Goal: Information Seeking & Learning: Learn about a topic

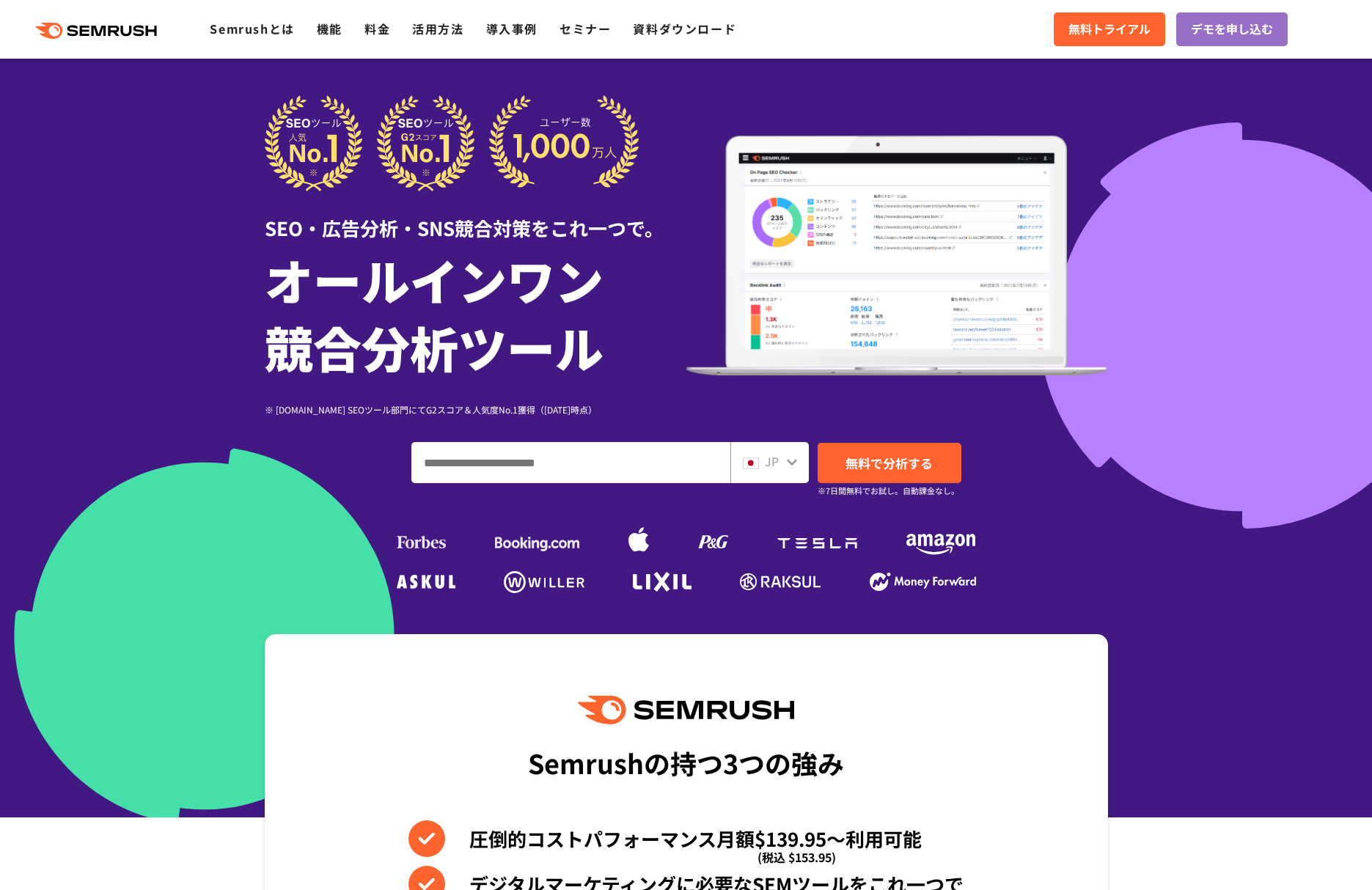
scroll to position [367, 0]
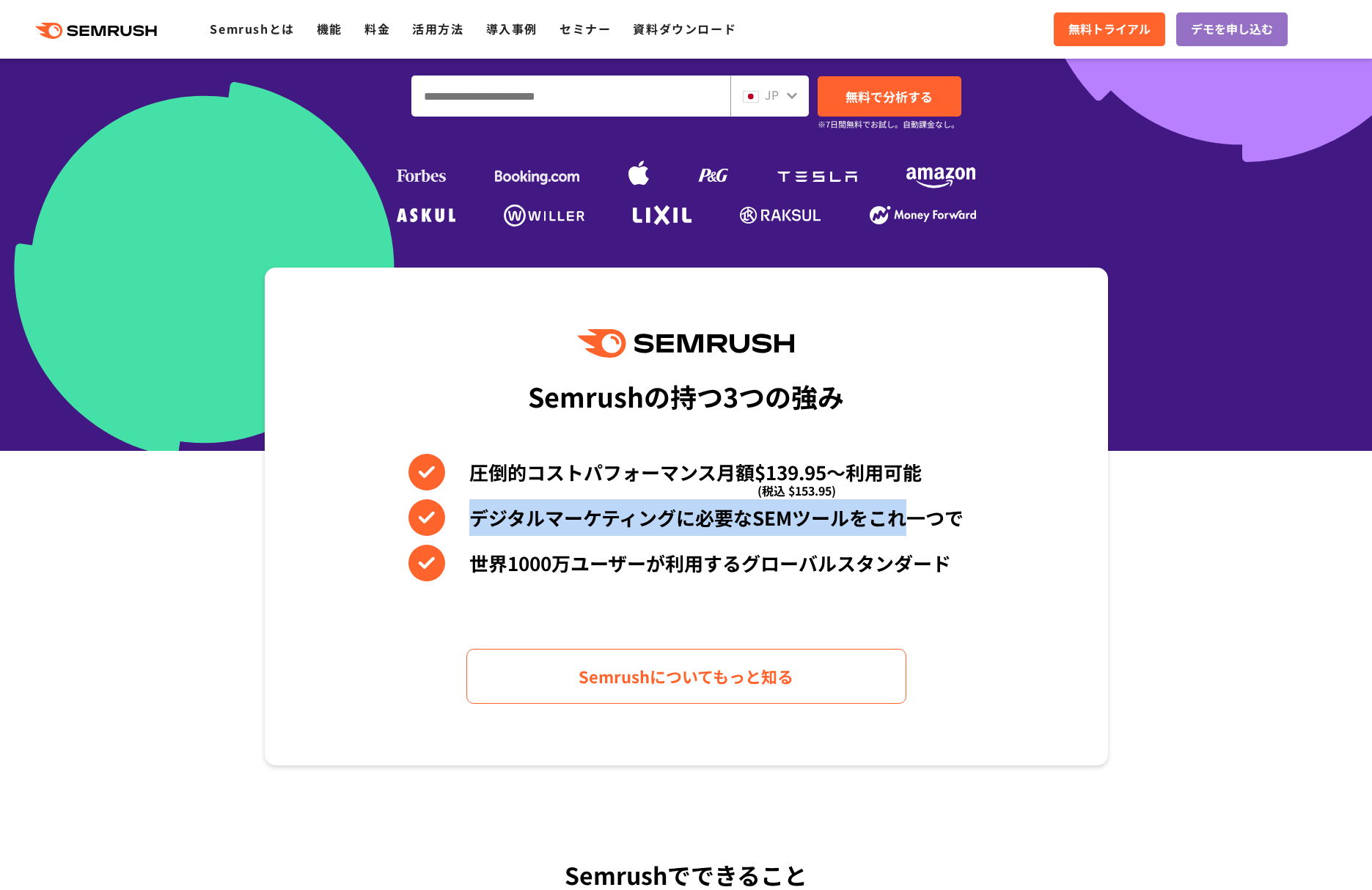
drag, startPoint x: 475, startPoint y: 521, endPoint x: 898, endPoint y: 503, distance: 423.4
click at [898, 503] on li "デジタルマーケティングに必要なSEMツールをこれ一つで" at bounding box center [686, 518] width 555 height 37
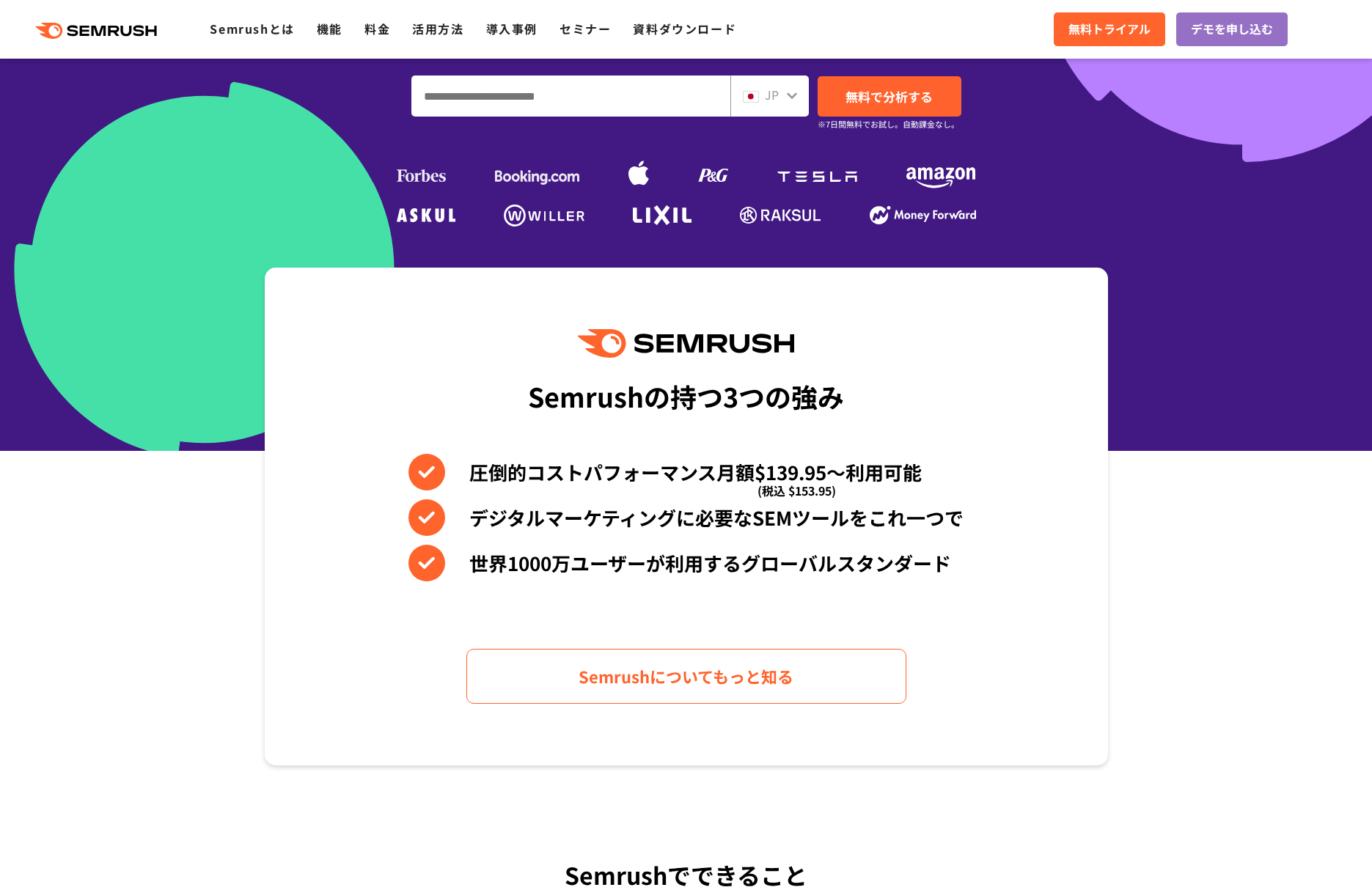
click at [825, 552] on li "世界1000万ユーザーが利用するグローバルスタンダード" at bounding box center [686, 563] width 555 height 37
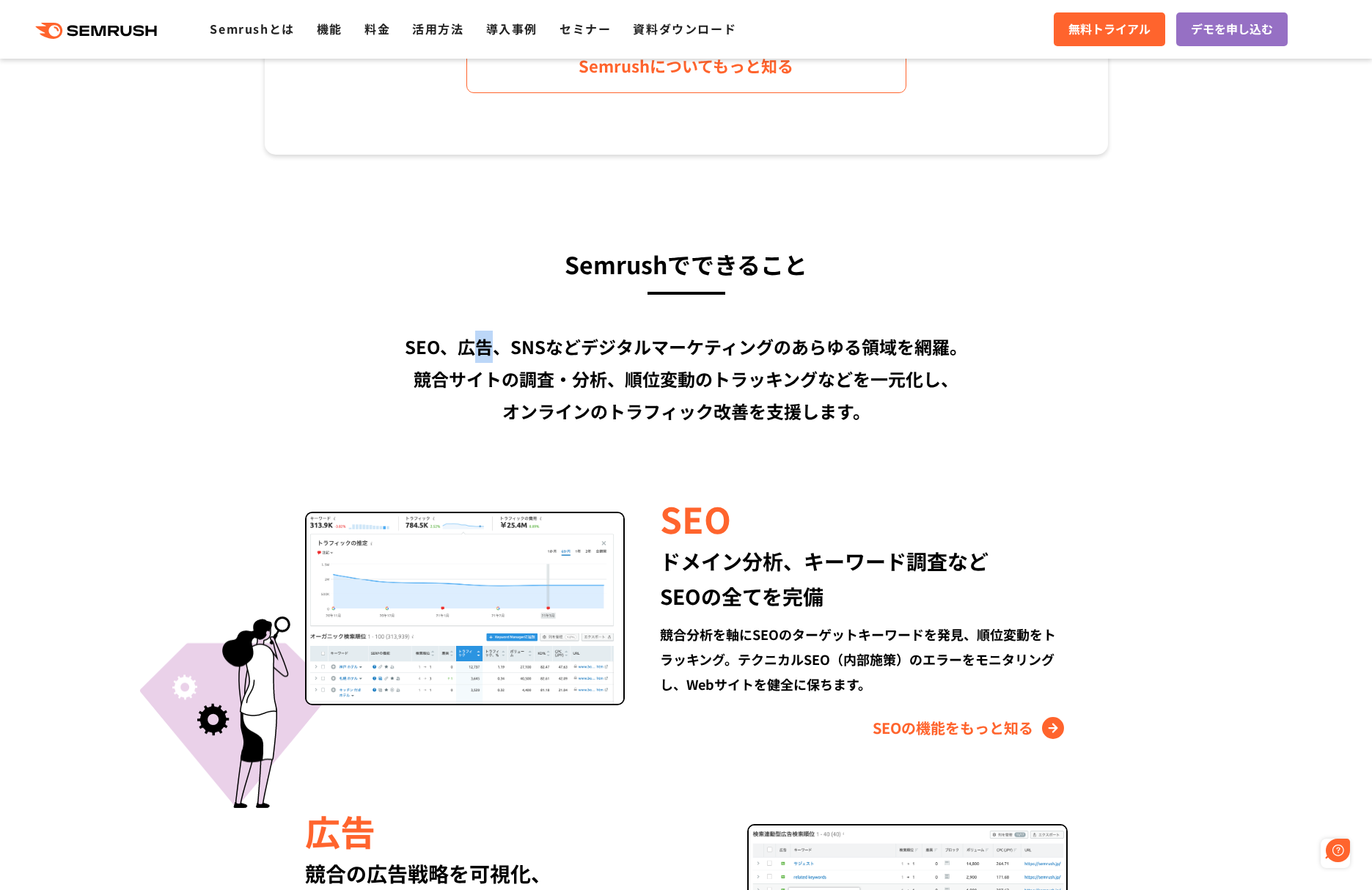
scroll to position [0, 0]
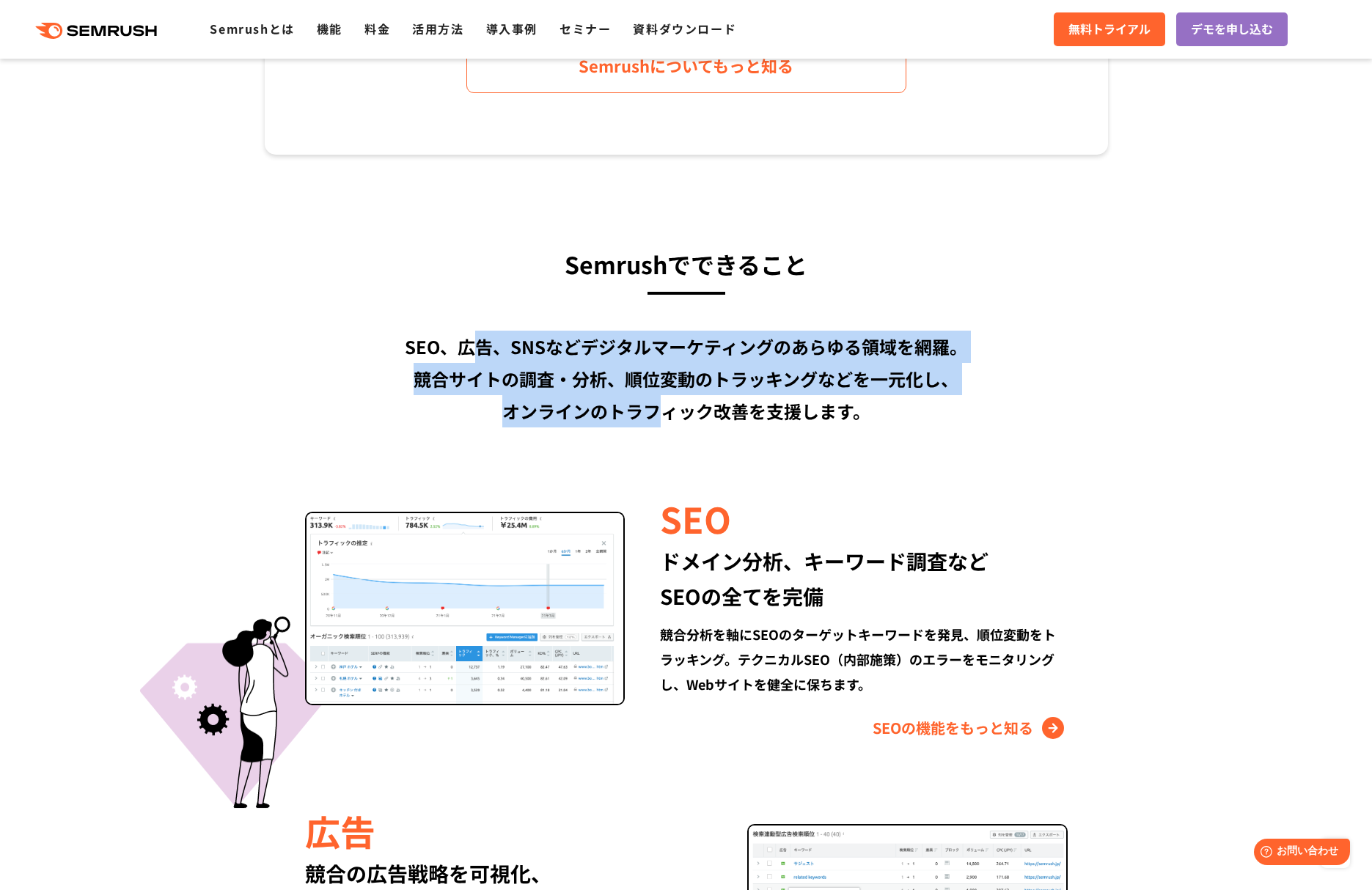
drag, startPoint x: 484, startPoint y: 347, endPoint x: 669, endPoint y: 427, distance: 201.6
click at [669, 427] on div "SEO、広告、SNSなどデジタルマーケティングのあらゆる領域を網羅。 競合サイトの調査・分析、順位変動のトラッキングなどを一元化し、 オンラインのトラフィック…" at bounding box center [686, 379] width 844 height 97
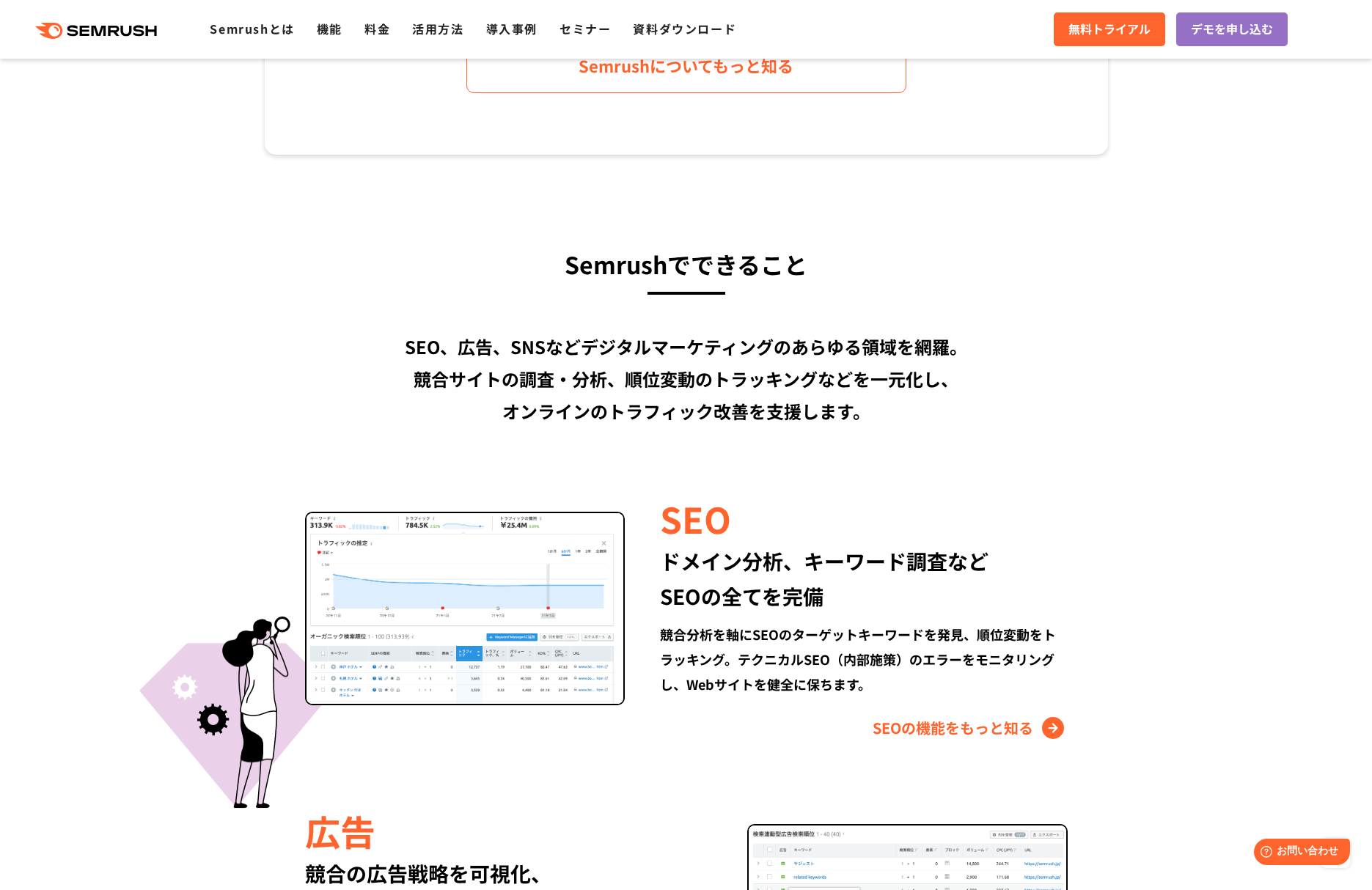
click at [792, 653] on div "競合分析を軸にSEOのターゲットキーワードを発見、順位変動をトラッキング。テクニカルSEO（内部施策）のエラーをモニタリングし、Webサイトを健全に保ちます。" at bounding box center [864, 659] width 407 height 74
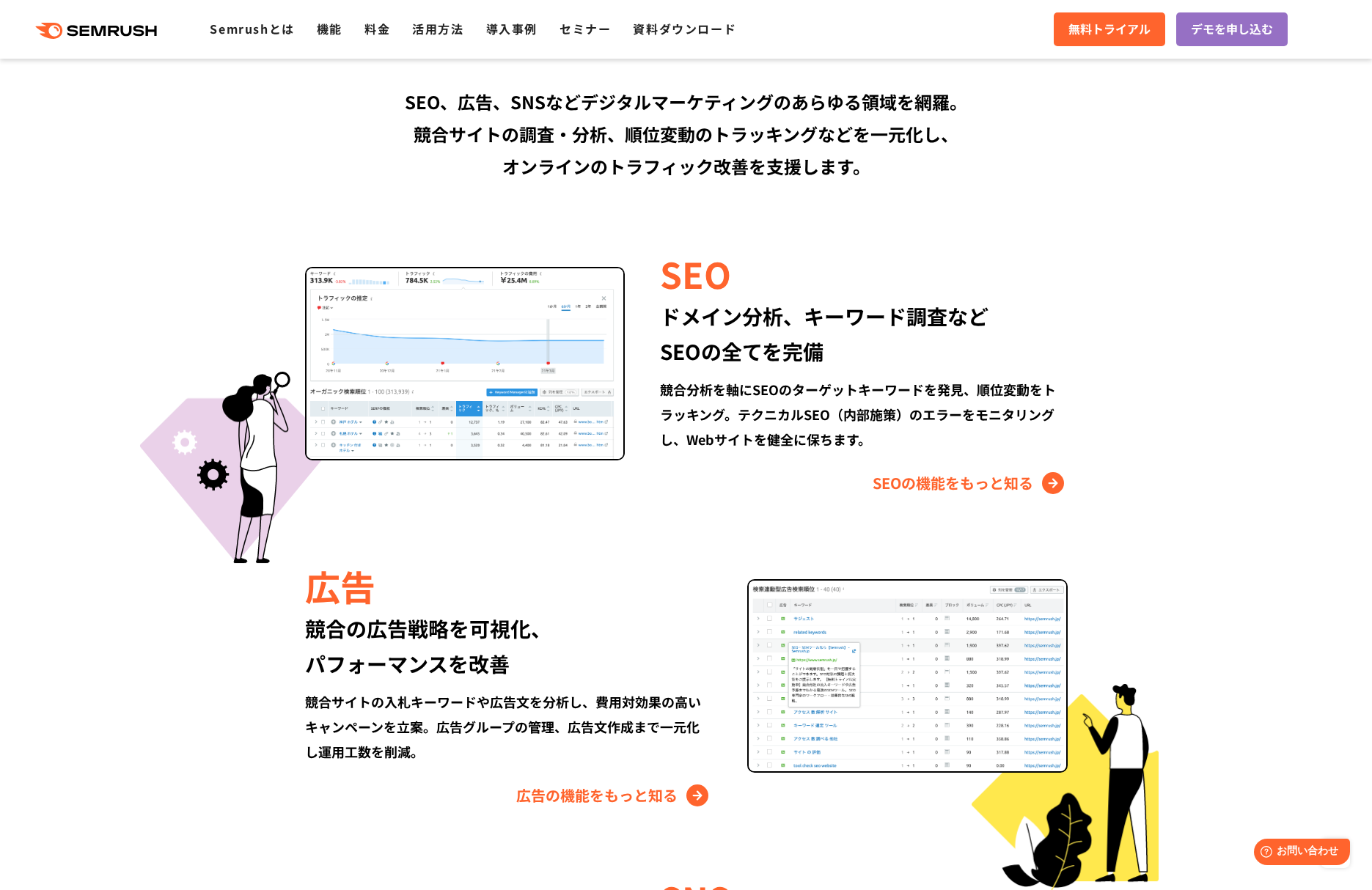
scroll to position [1590, 0]
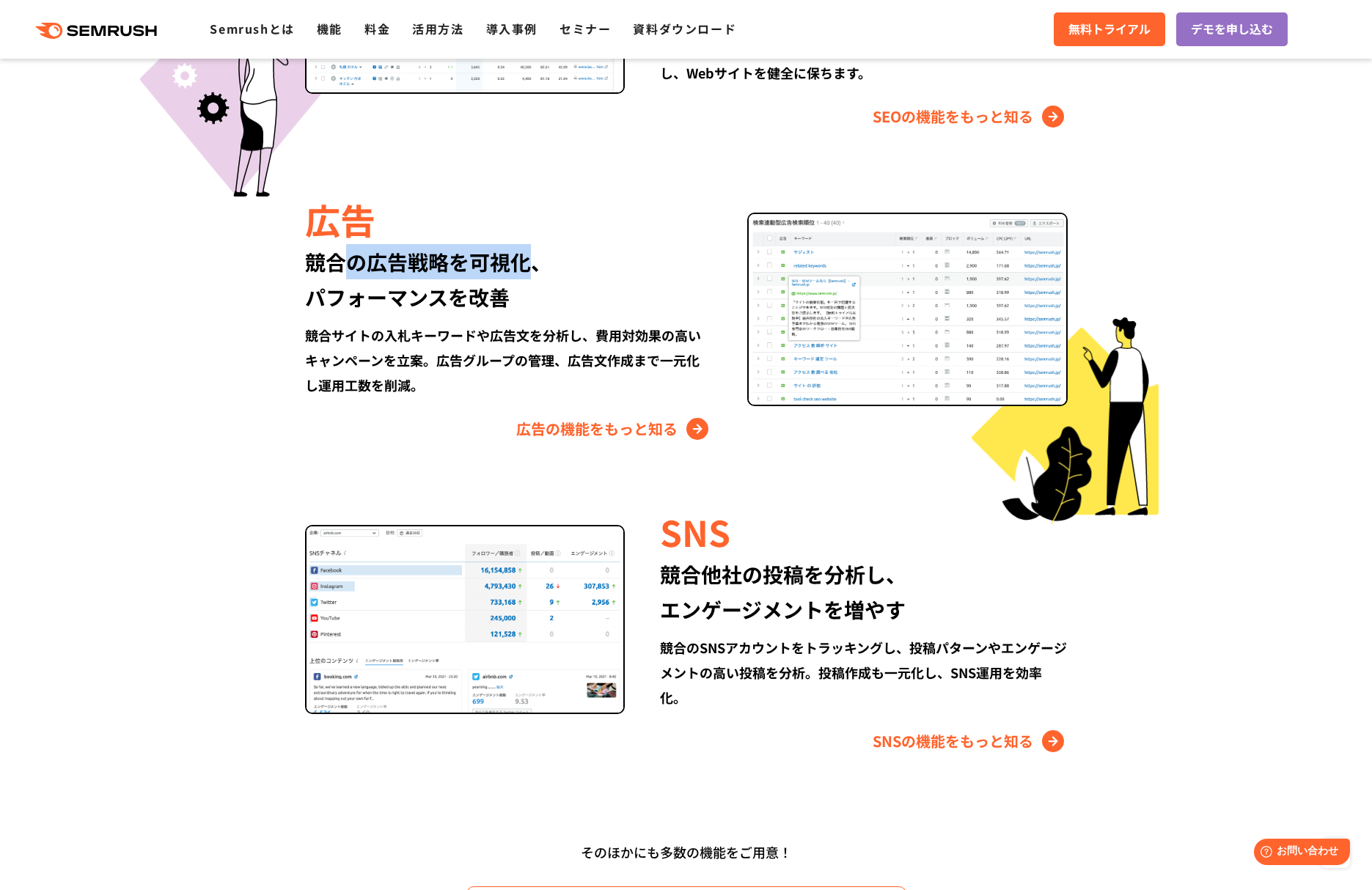
drag, startPoint x: 342, startPoint y: 266, endPoint x: 531, endPoint y: 264, distance: 189.0
click at [531, 264] on div "競合の広告戦略を可視化、 パフォーマンスを改善" at bounding box center [509, 279] width 407 height 71
click at [454, 370] on div "競合サイトの入札キーワードや広告文を分析し、費用対効果の高いキャンペーンを立案。広告グループの管理、広告文作成まで一元化し運用工数を削減。" at bounding box center [509, 359] width 407 height 74
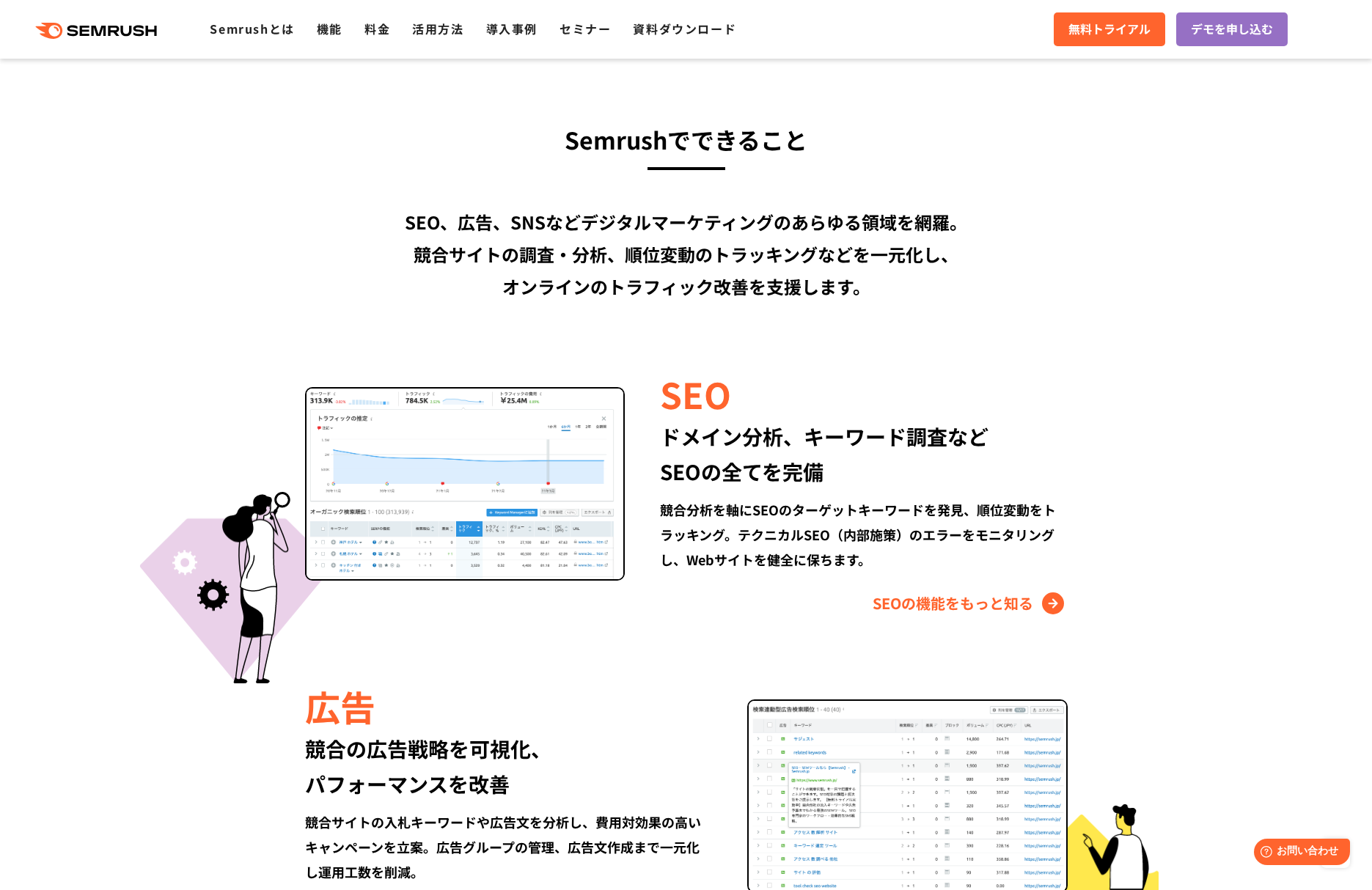
scroll to position [1100, 0]
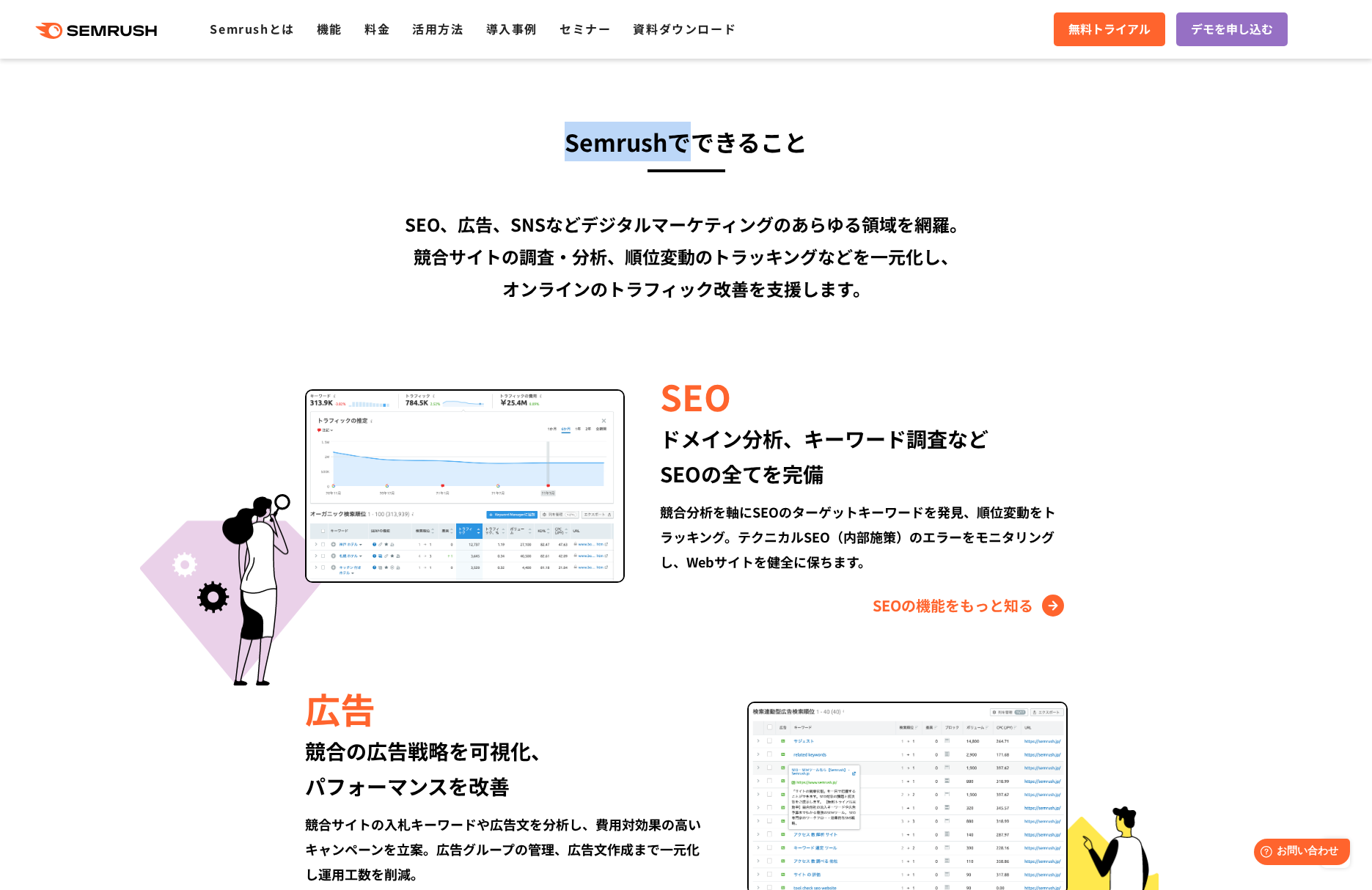
drag, startPoint x: 563, startPoint y: 147, endPoint x: 701, endPoint y: 143, distance: 138.1
click at [701, 143] on h3 "Semrushでできること" at bounding box center [686, 141] width 844 height 40
click at [662, 298] on div "SEO、広告、SNSなどデジタルマーケティングのあらゆる領域を網羅。 競合サイトの調査・分析、順位変動のトラッキングなどを一元化し、 オンラインのトラフィック…" at bounding box center [686, 256] width 844 height 97
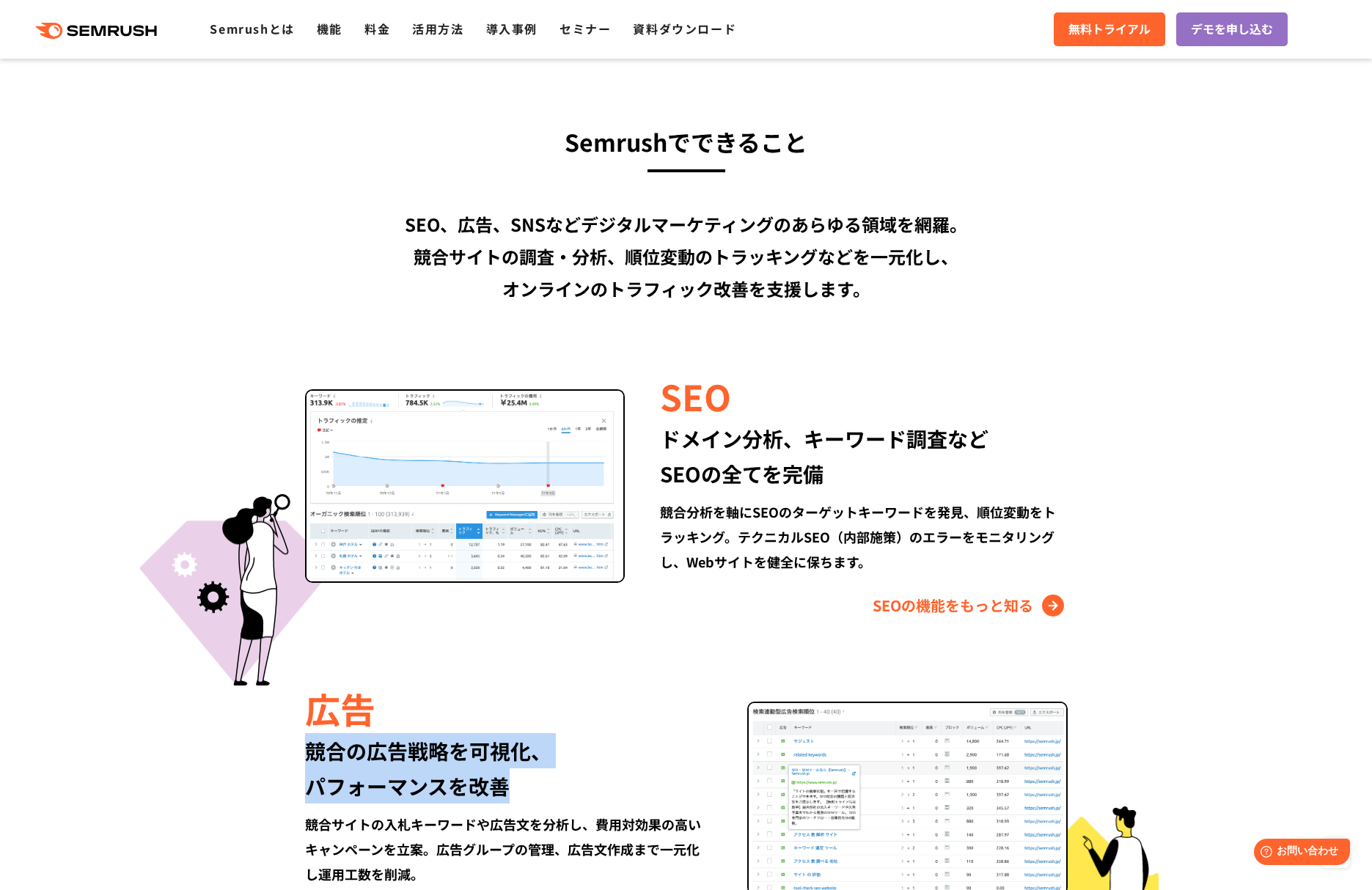
drag, startPoint x: 299, startPoint y: 749, endPoint x: 535, endPoint y: 797, distance: 240.8
click at [535, 797] on div "広告 競合の広告戦略を可視化、 パフォーマンスを改善 競合サイトの入札キーワードや広告文を分析し、費用対効果の高いキャンペーンを立案。広告グループの管理、広告…" at bounding box center [686, 806] width 844 height 246
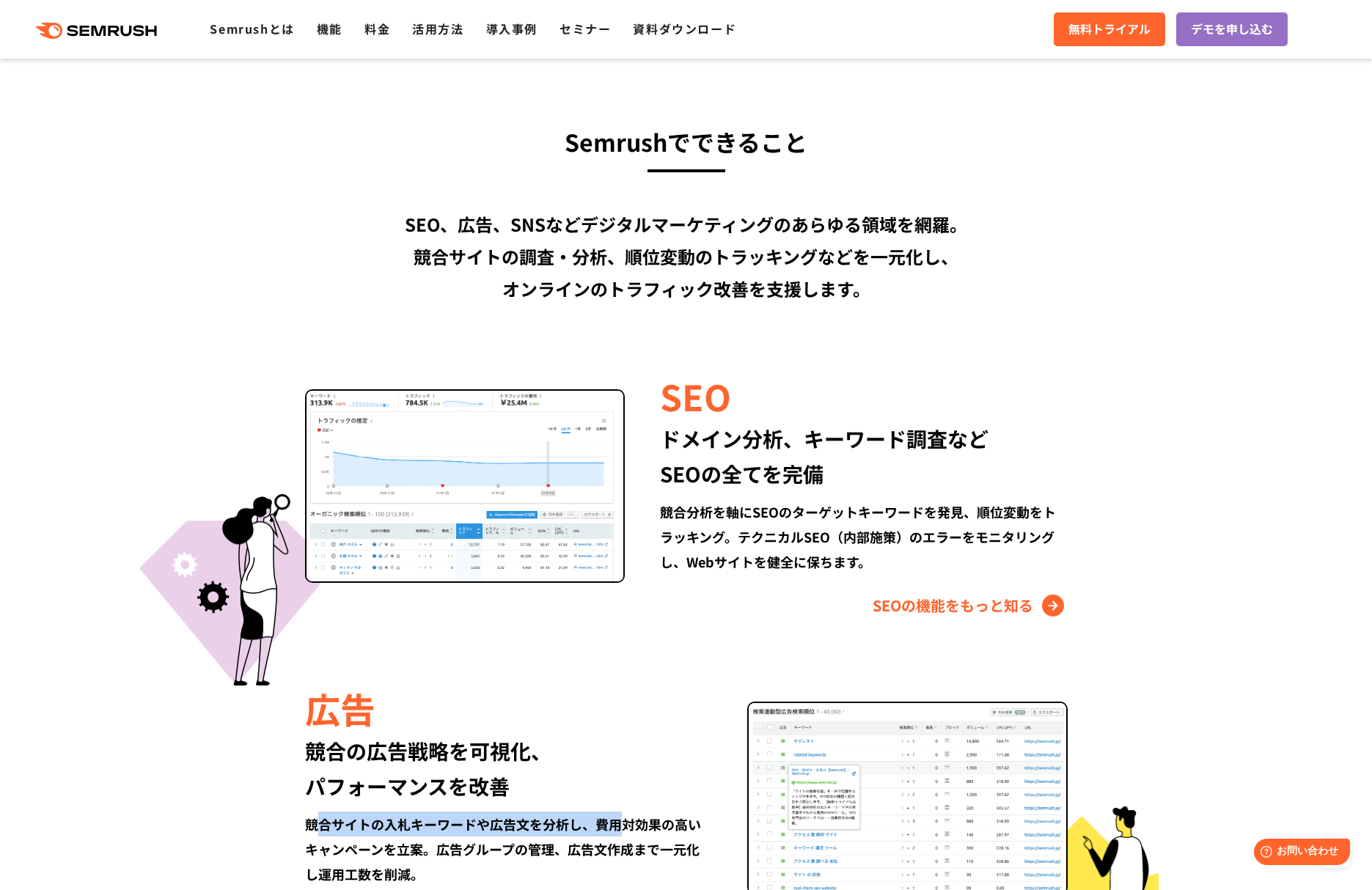
drag, startPoint x: 407, startPoint y: 819, endPoint x: 619, endPoint y: 811, distance: 212.2
click at [619, 811] on div "広告 競合の広告戦略を可視化、 パフォーマンスを改善 競合サイトの入札キーワードや広告文を分析し、費用対効果の高いキャンペーンを立案。広告グループの管理、広告…" at bounding box center [526, 806] width 442 height 246
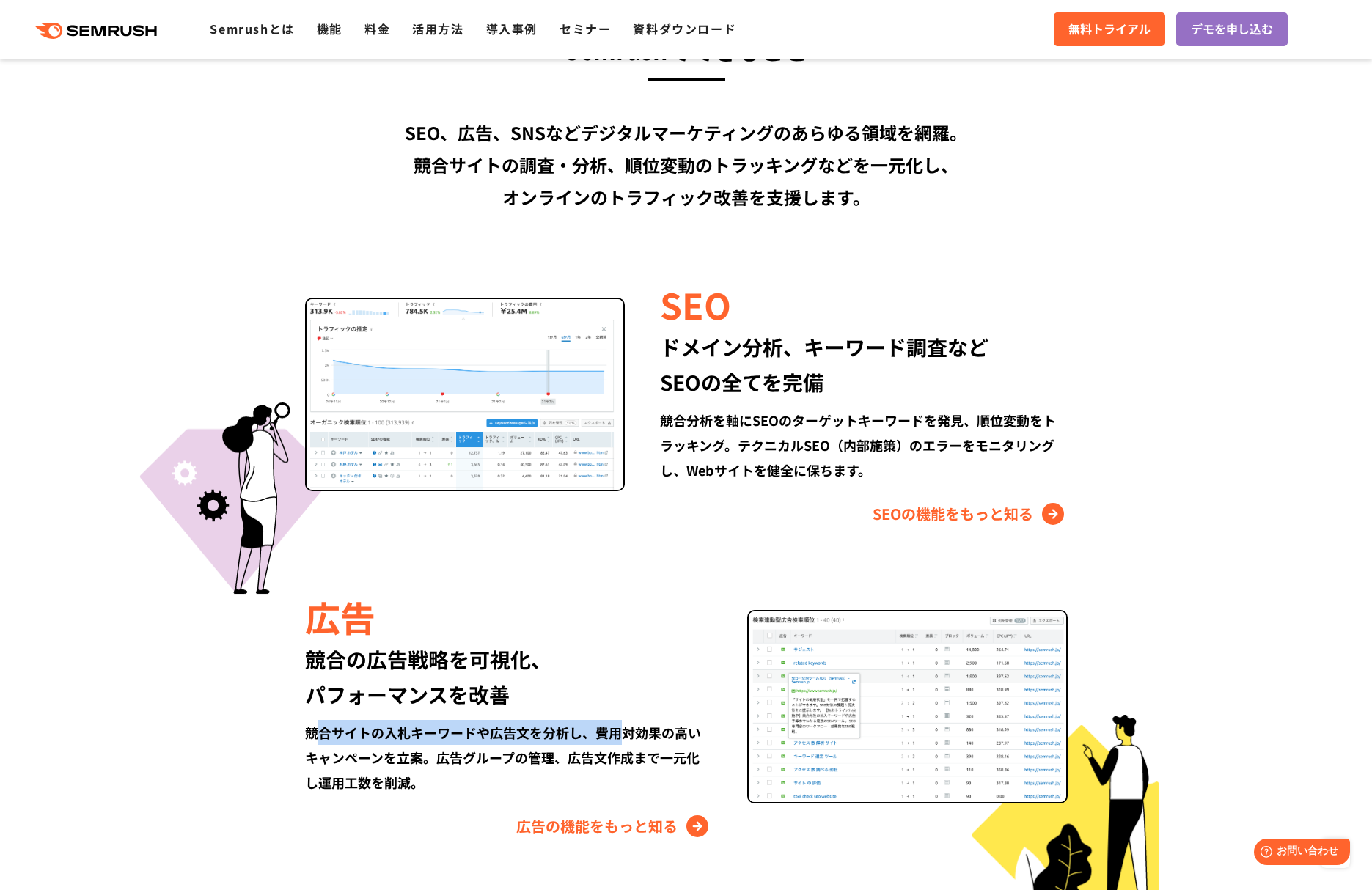
scroll to position [1223, 0]
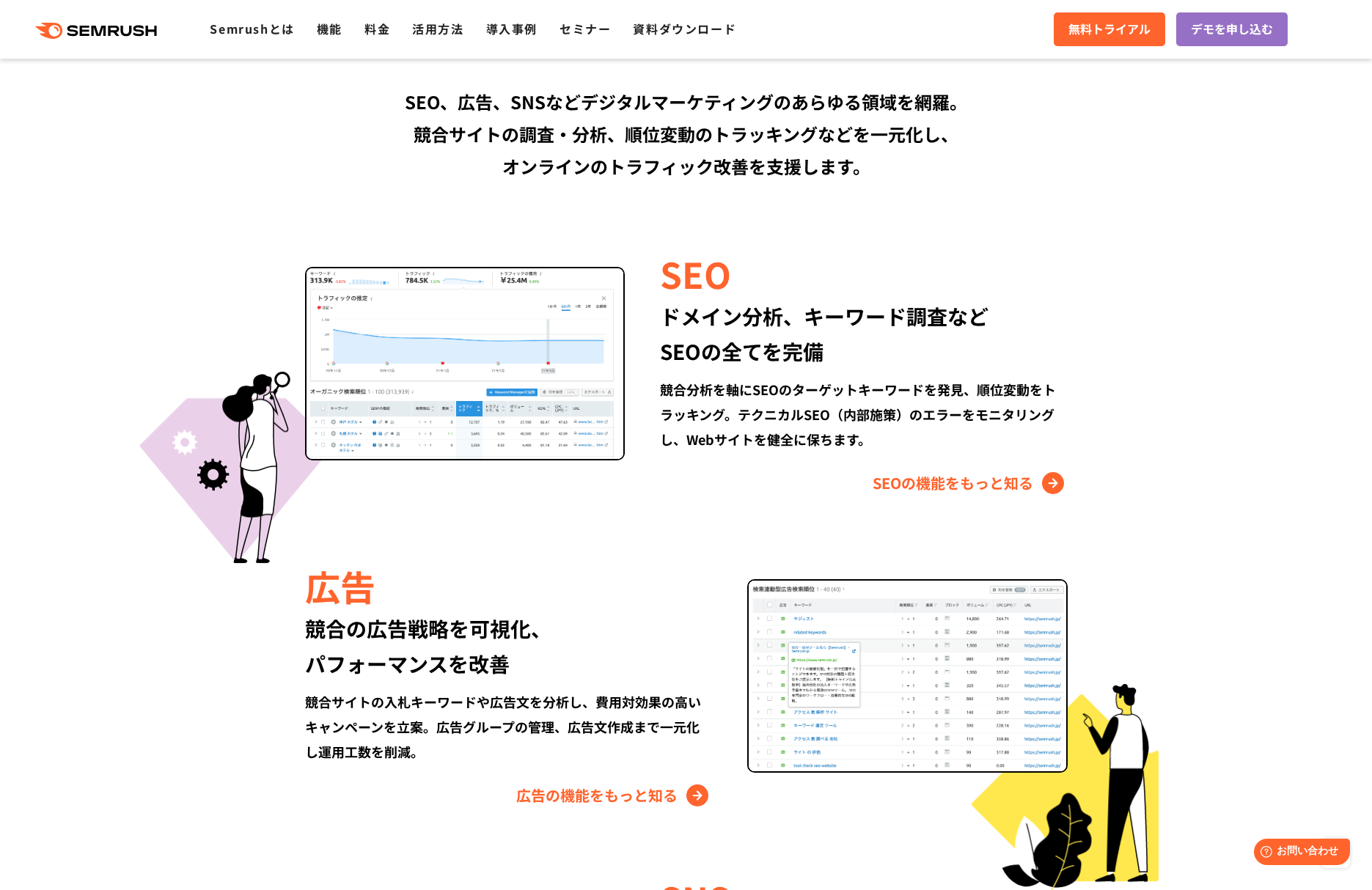
click at [450, 755] on div "競合サイトの入札キーワードや広告文を分析し、費用対効果の高いキャンペーンを立案。広告グループの管理、広告文作成まで一元化し運用工数を削減。" at bounding box center [509, 726] width 407 height 74
click at [539, 789] on link "広告の機能をもっと知る" at bounding box center [615, 796] width 196 height 24
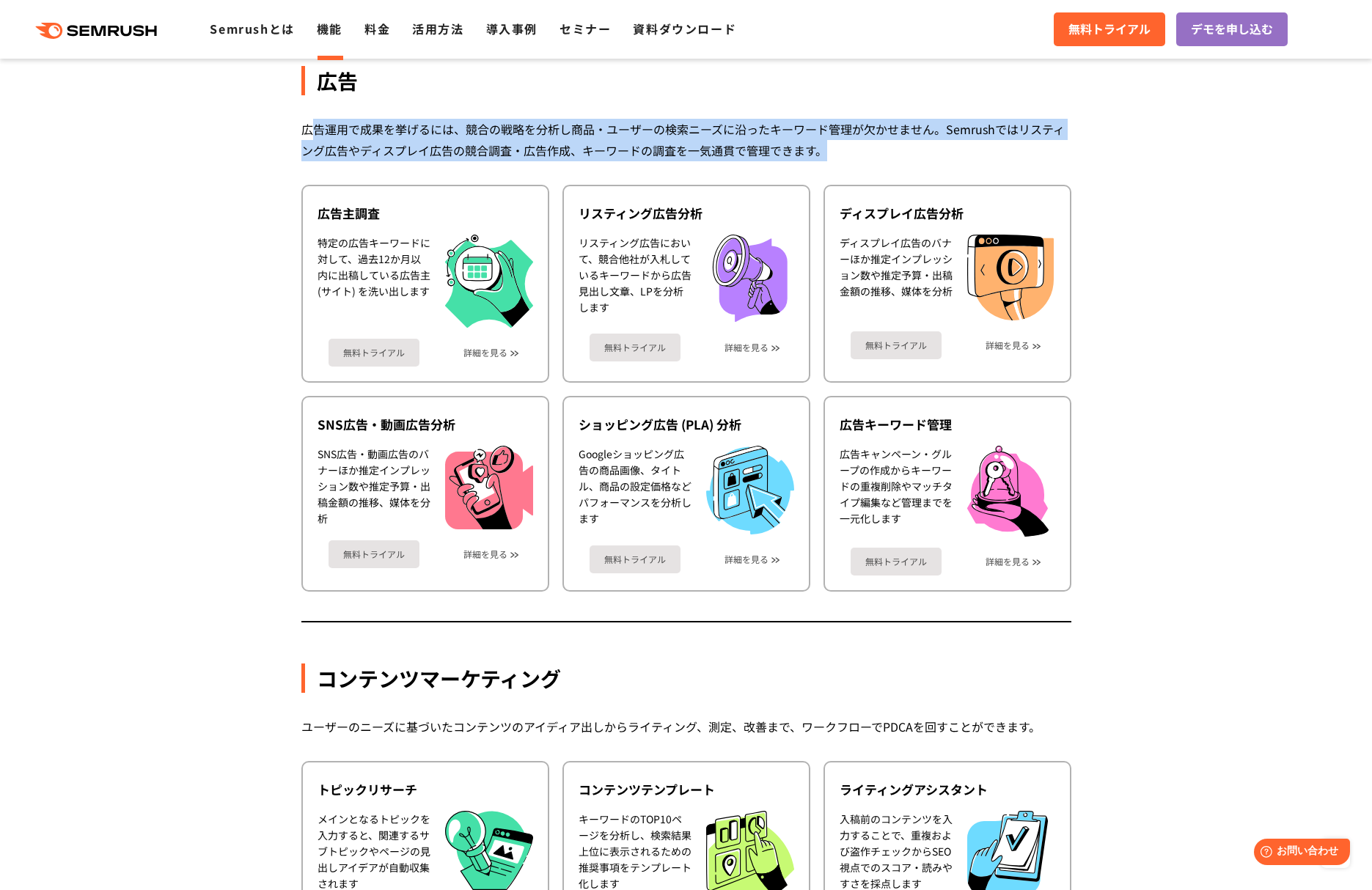
drag, startPoint x: 314, startPoint y: 138, endPoint x: 835, endPoint y: 158, distance: 521.4
click at [835, 158] on div "広告運用で成果を挙げるには、競合の戦略を分析し商品・ユーザーの検索ニーズに沿ったキーワード管理が欠かせません。Semrushではリスティング広告やディスプレイ…" at bounding box center [686, 140] width 770 height 42
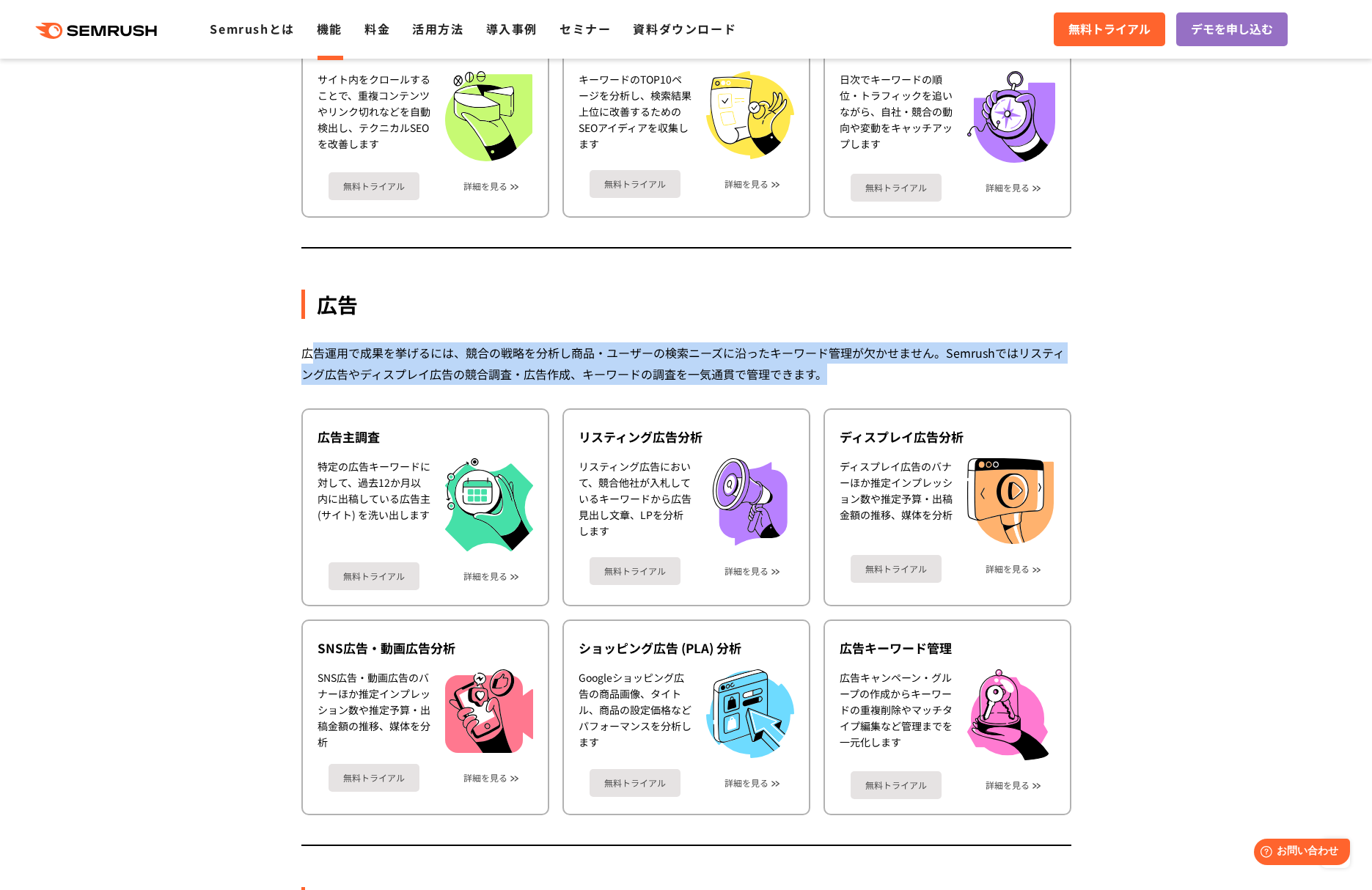
scroll to position [939, 0]
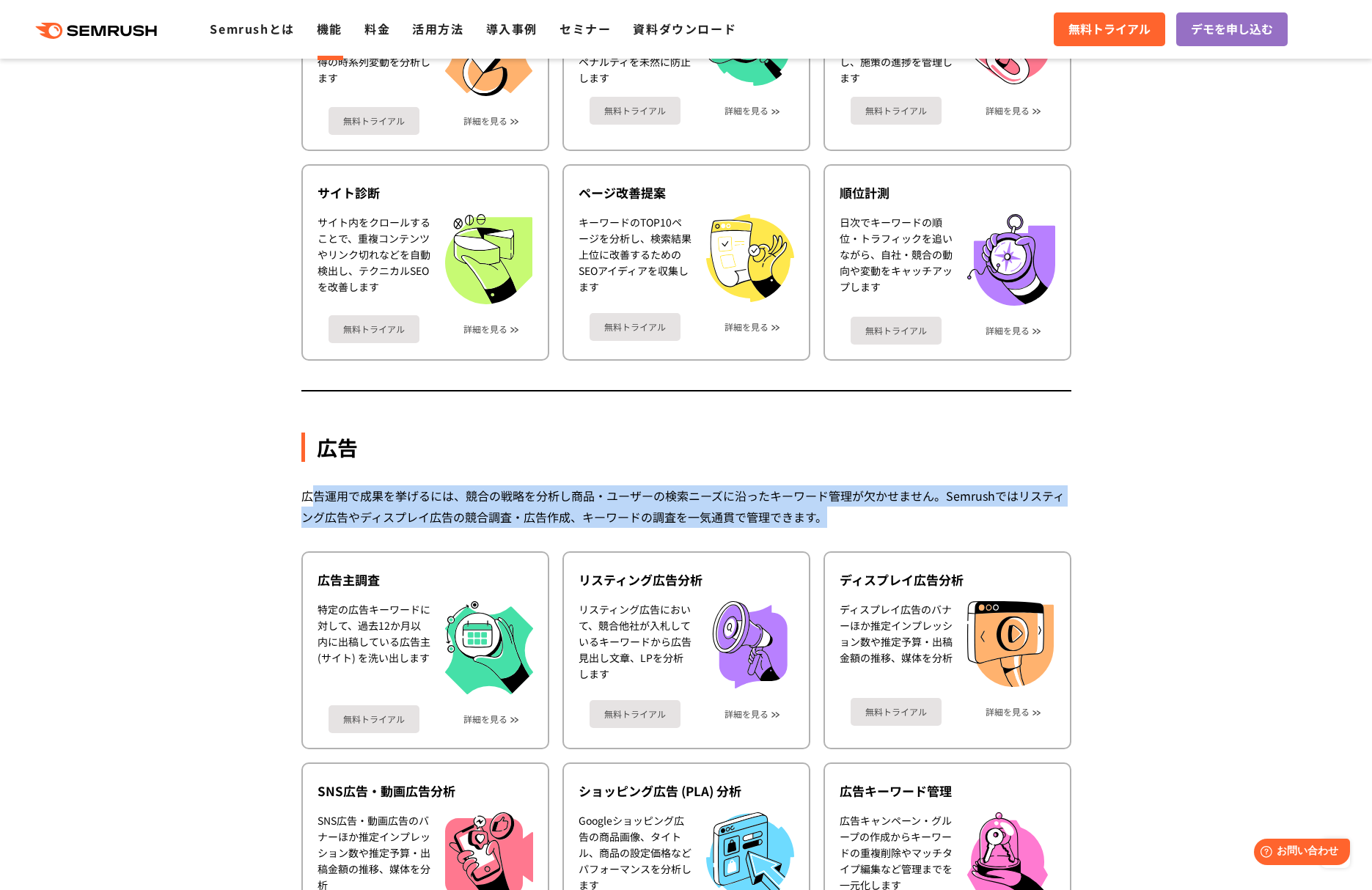
click at [329, 501] on div "広告運用で成果を挙げるには、競合の戦略を分析し商品・ユーザーの検索ニーズに沿ったキーワード管理が欠かせません。Semrushではリスティング広告やディスプレイ…" at bounding box center [686, 506] width 770 height 42
drag, startPoint x: 305, startPoint y: 499, endPoint x: 862, endPoint y: 519, distance: 557.4
click at [861, 519] on div "広告運用で成果を挙げるには、競合の戦略を分析し商品・ユーザーの検索ニーズに沿ったキーワード管理が欠かせません。Semrushではリスティング広告やディスプレイ…" at bounding box center [686, 506] width 770 height 42
click at [867, 518] on div "広告運用で成果を挙げるには、競合の戦略を分析し商品・ユーザーの検索ニーズに沿ったキーワード管理が欠かせません。Semrushではリスティング広告やディスプレイ…" at bounding box center [686, 506] width 770 height 42
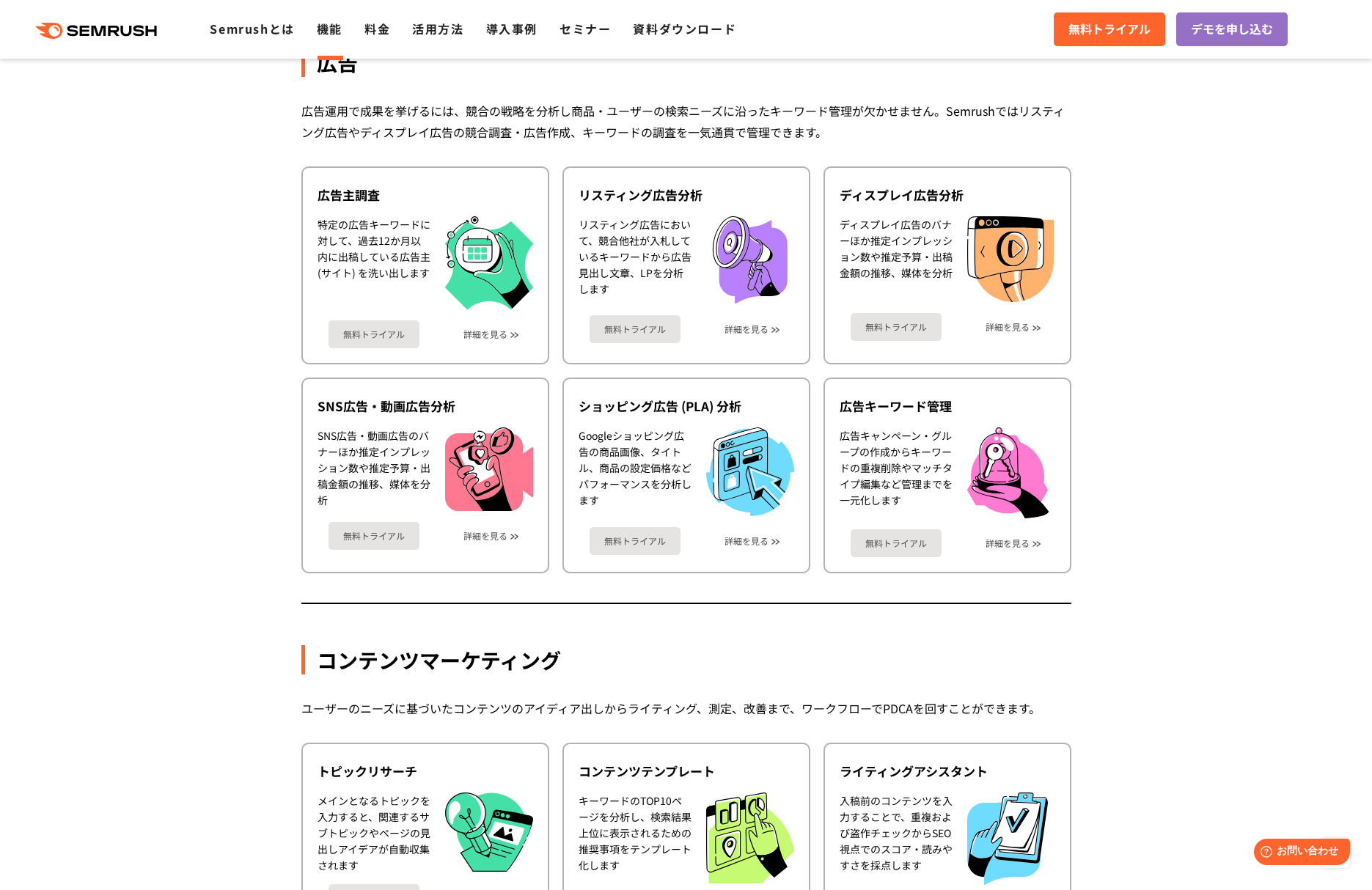
scroll to position [1062, 0]
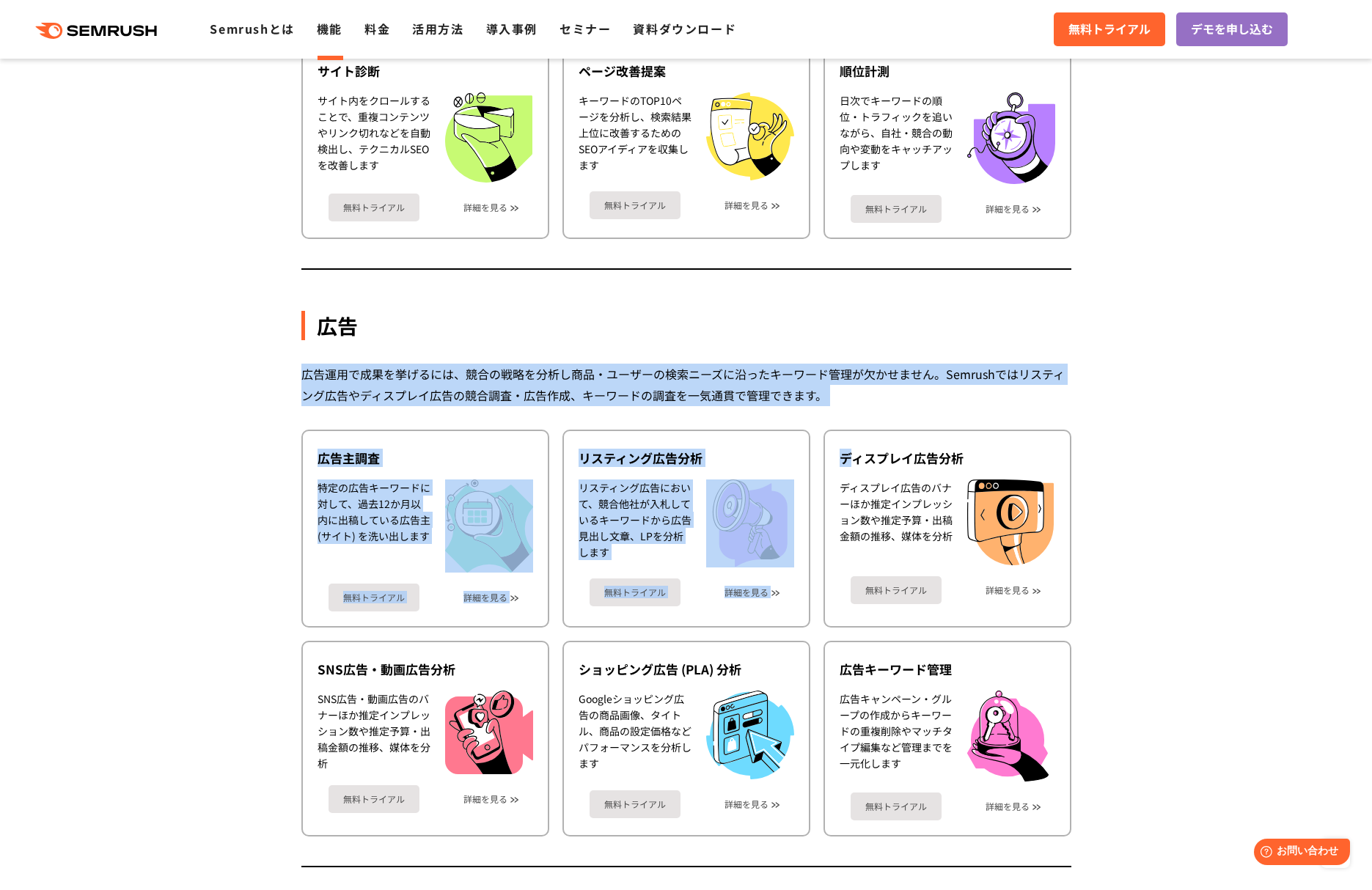
drag, startPoint x: 301, startPoint y: 375, endPoint x: 853, endPoint y: 407, distance: 552.9
click at [853, 407] on div "広告 広告運用で成果を挙げるには、競合の戦略を分析し商品・ユーザーの検索ニーズに沿ったキーワード管理が欠かせません。Semrushではリスティング広告やディス…" at bounding box center [686, 556] width 770 height 623
